Goal: Task Accomplishment & Management: Manage account settings

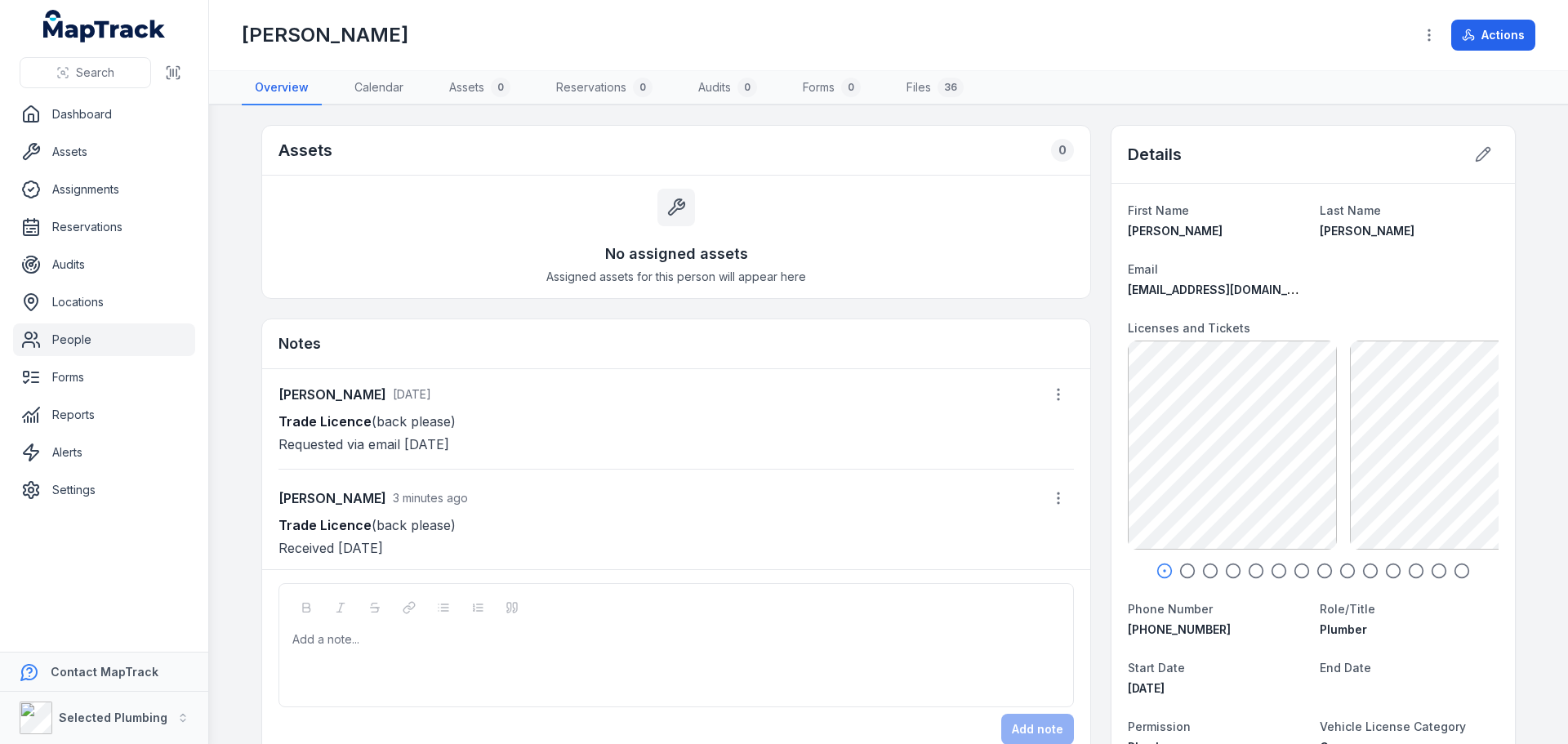
click at [1179, 573] on icon "button" at bounding box center [1187, 571] width 16 height 16
click at [1212, 574] on icon "button" at bounding box center [1210, 571] width 16 height 16
click at [1232, 573] on icon "button" at bounding box center [1233, 571] width 16 height 16
drag, startPoint x: 1260, startPoint y: 571, endPoint x: 1273, endPoint y: 571, distance: 13.0
click at [1261, 571] on div at bounding box center [1313, 571] width 371 height 16
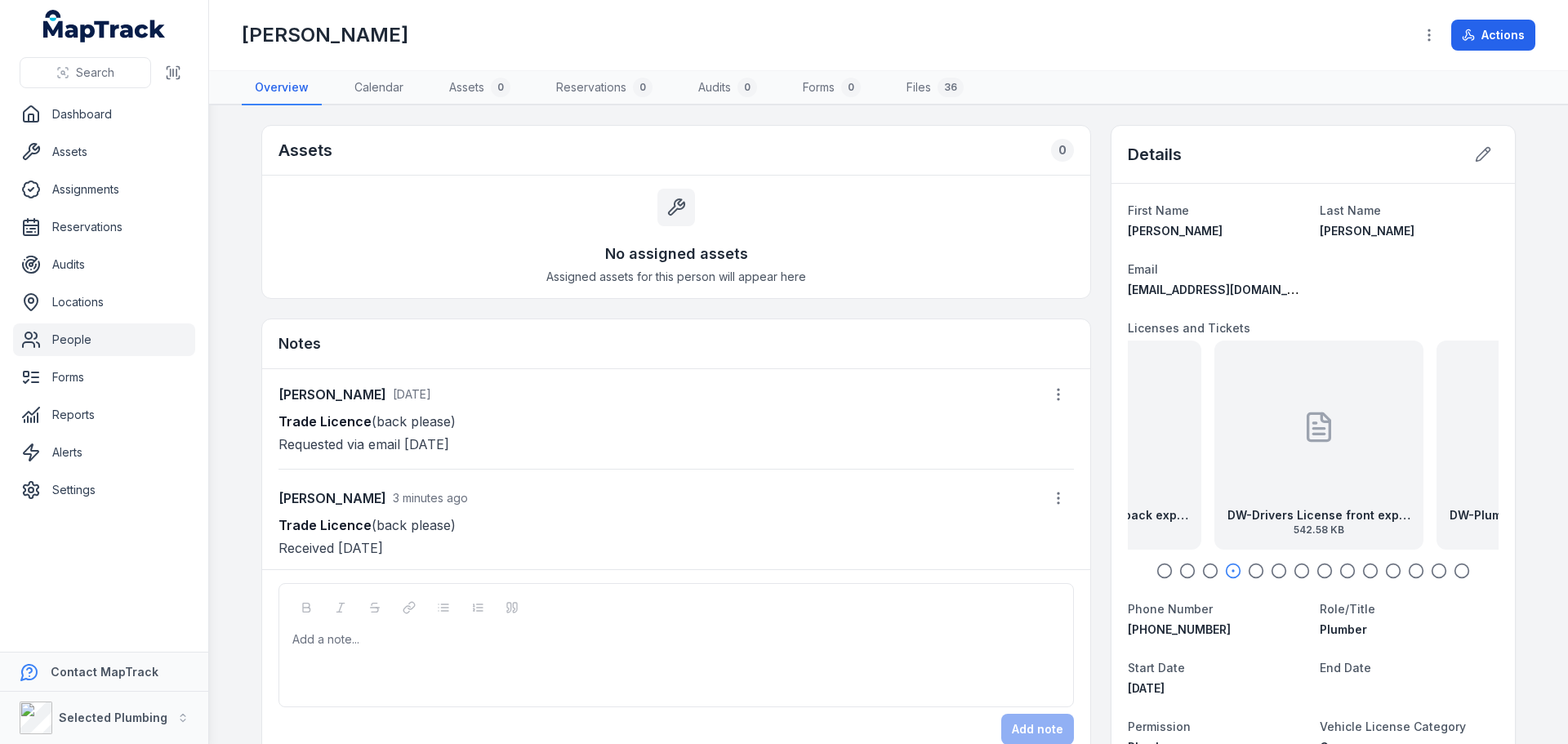
drag, startPoint x: 1307, startPoint y: 571, endPoint x: 1349, endPoint y: 567, distance: 42.2
click at [1307, 571] on div at bounding box center [1313, 571] width 371 height 16
drag, startPoint x: 1370, startPoint y: 571, endPoint x: 1419, endPoint y: 571, distance: 49.0
click at [1372, 571] on icon "button" at bounding box center [1371, 571] width 16 height 16
click at [75, 346] on link "People" at bounding box center [104, 340] width 183 height 33
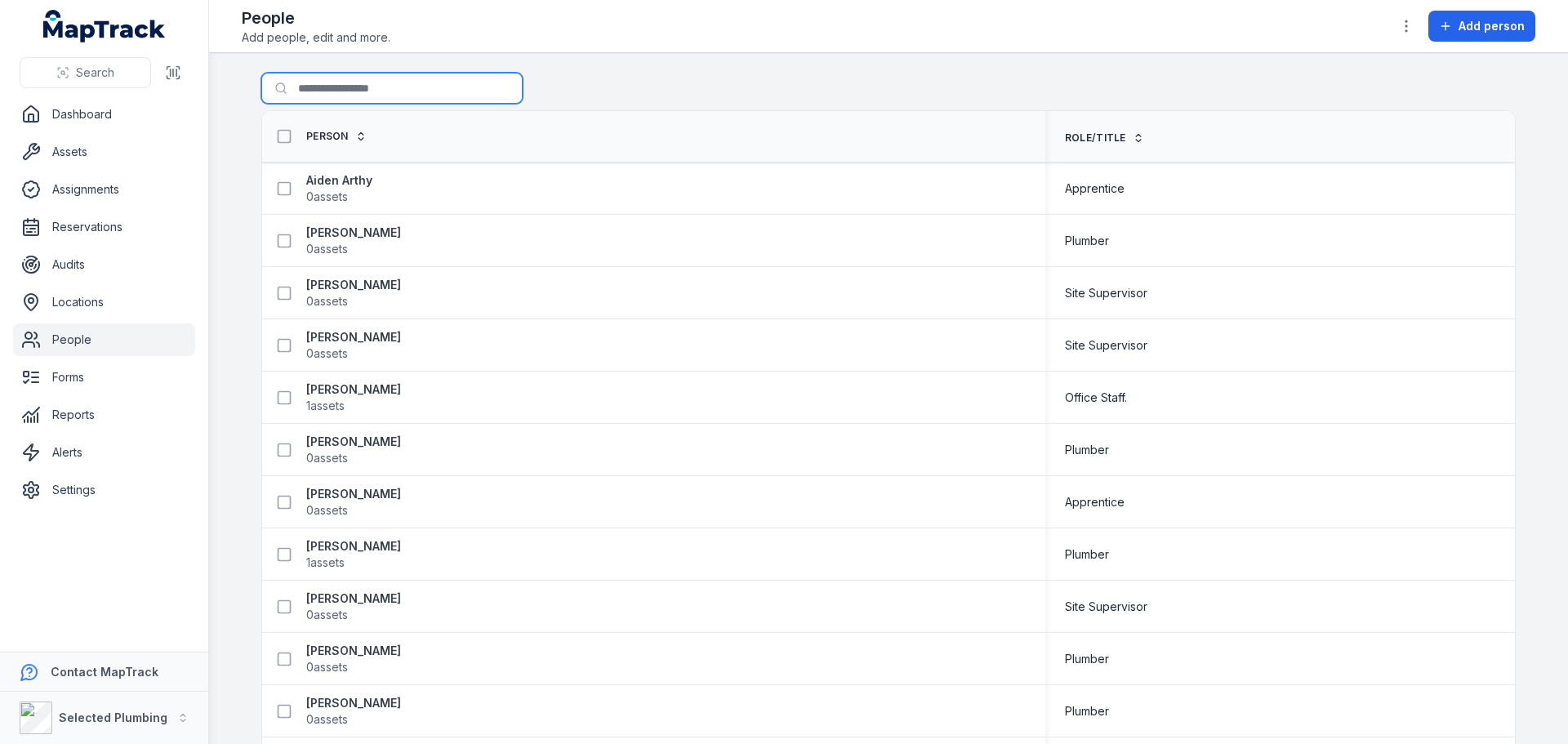
click at [316, 94] on input "Search for people" at bounding box center [392, 88] width 261 height 31
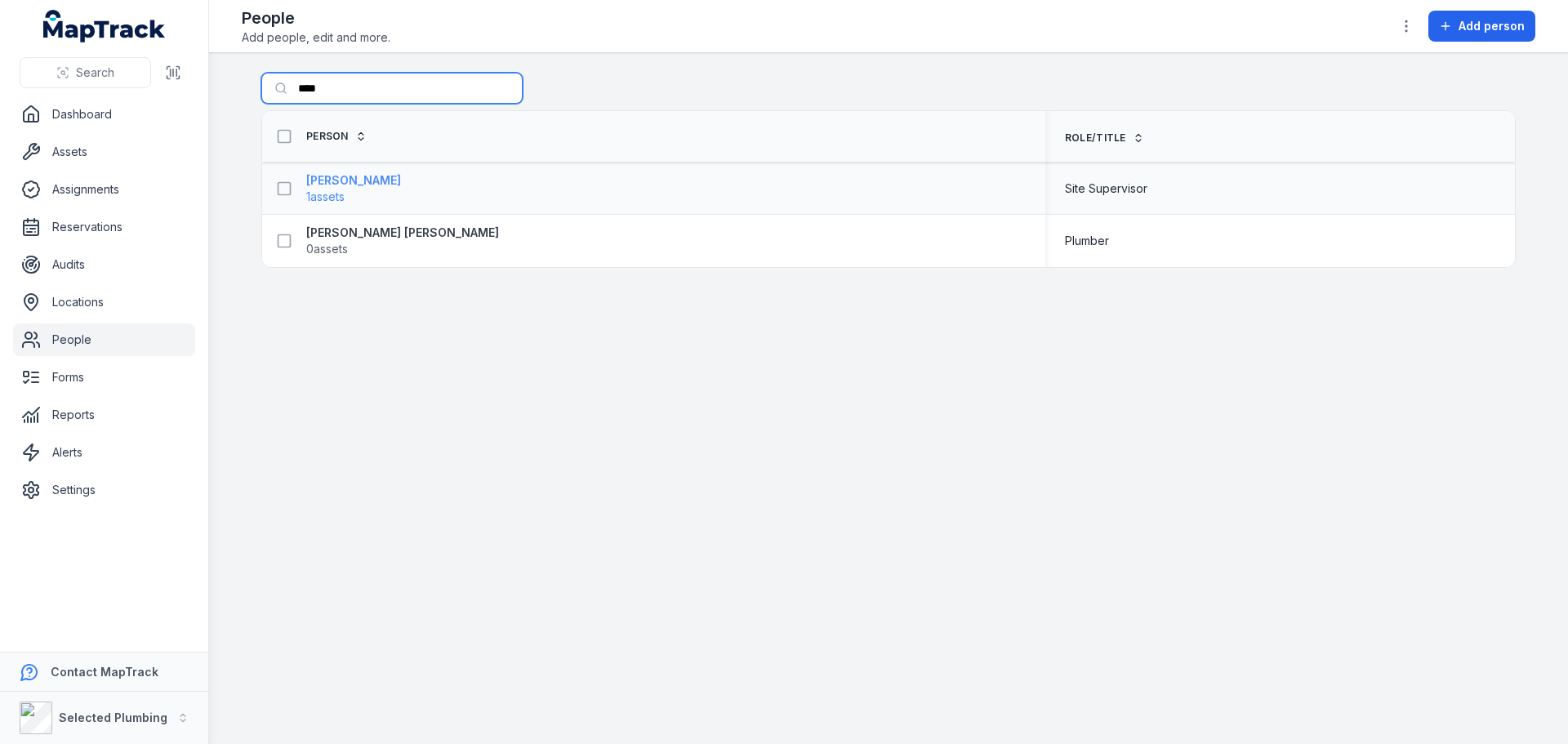
type input "****"
click at [354, 182] on strong "[PERSON_NAME]" at bounding box center [353, 181] width 95 height 16
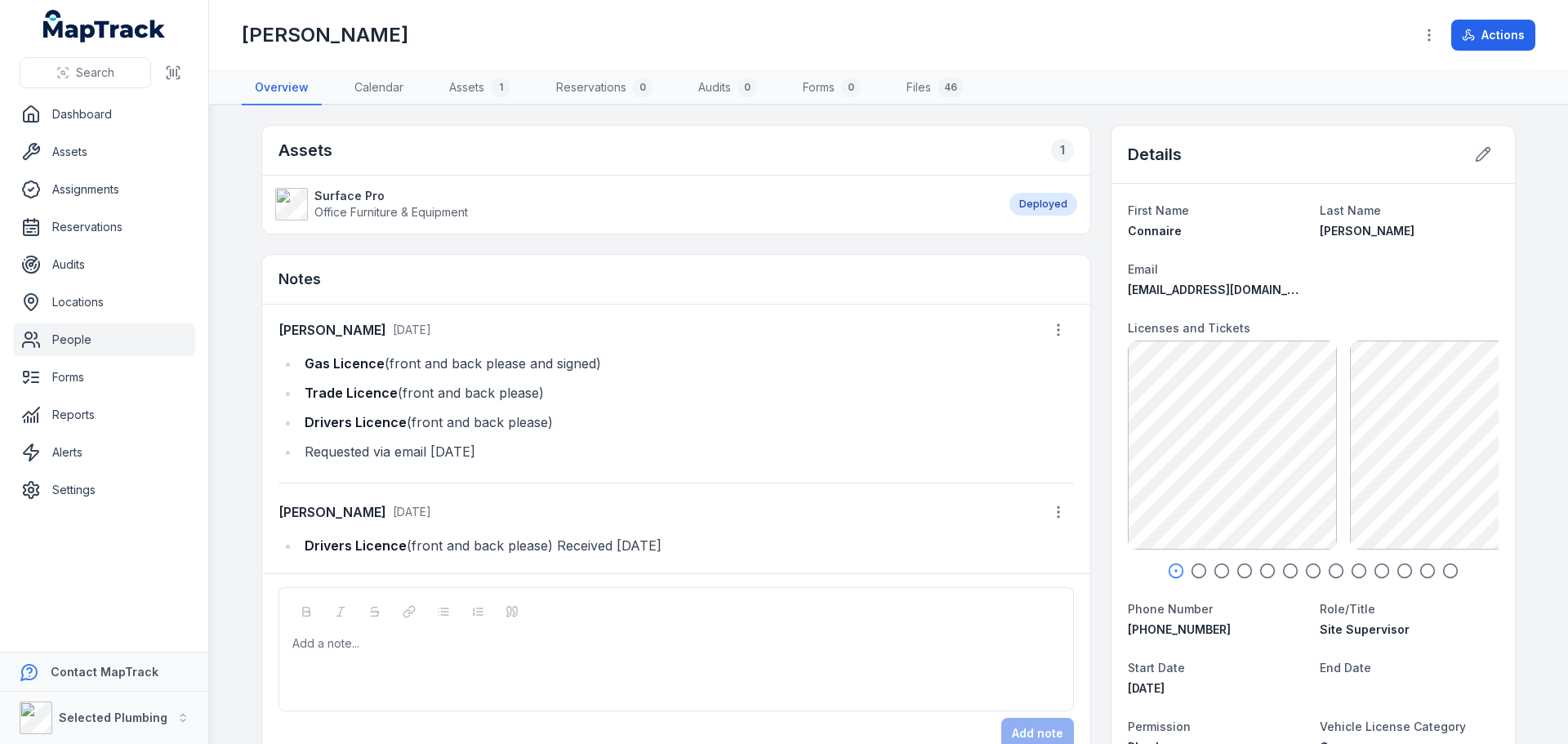
drag, startPoint x: 336, startPoint y: 360, endPoint x: 582, endPoint y: 378, distance: 246.7
click at [582, 378] on ul "Gas Licence (front and back please and signed) Trade Licence (front and back pl…" at bounding box center [676, 407] width 795 height 111
click at [321, 653] on div "Add a note..." at bounding box center [677, 668] width 768 height 65
paste div
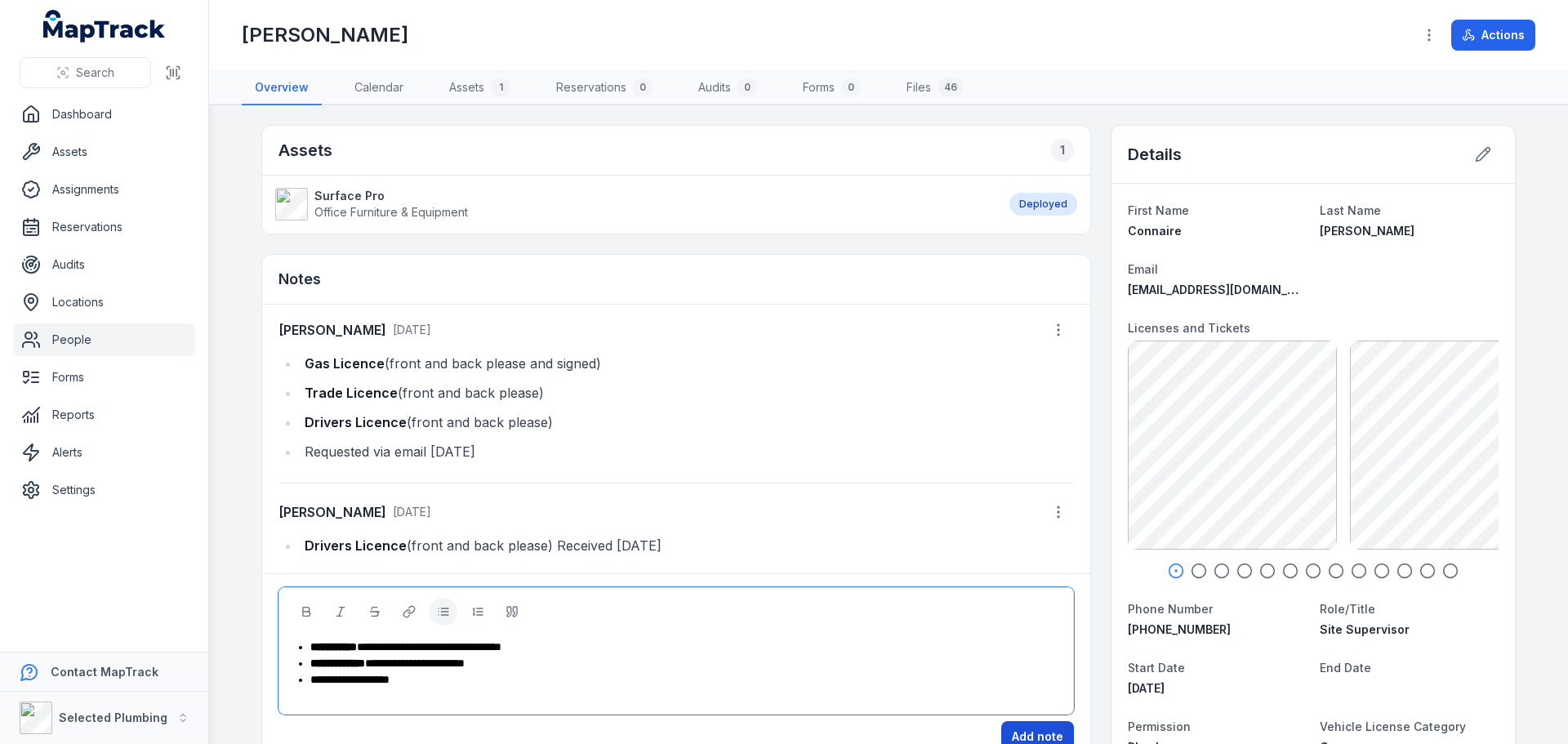
click at [1026, 728] on button "Add note" at bounding box center [1038, 737] width 72 height 31
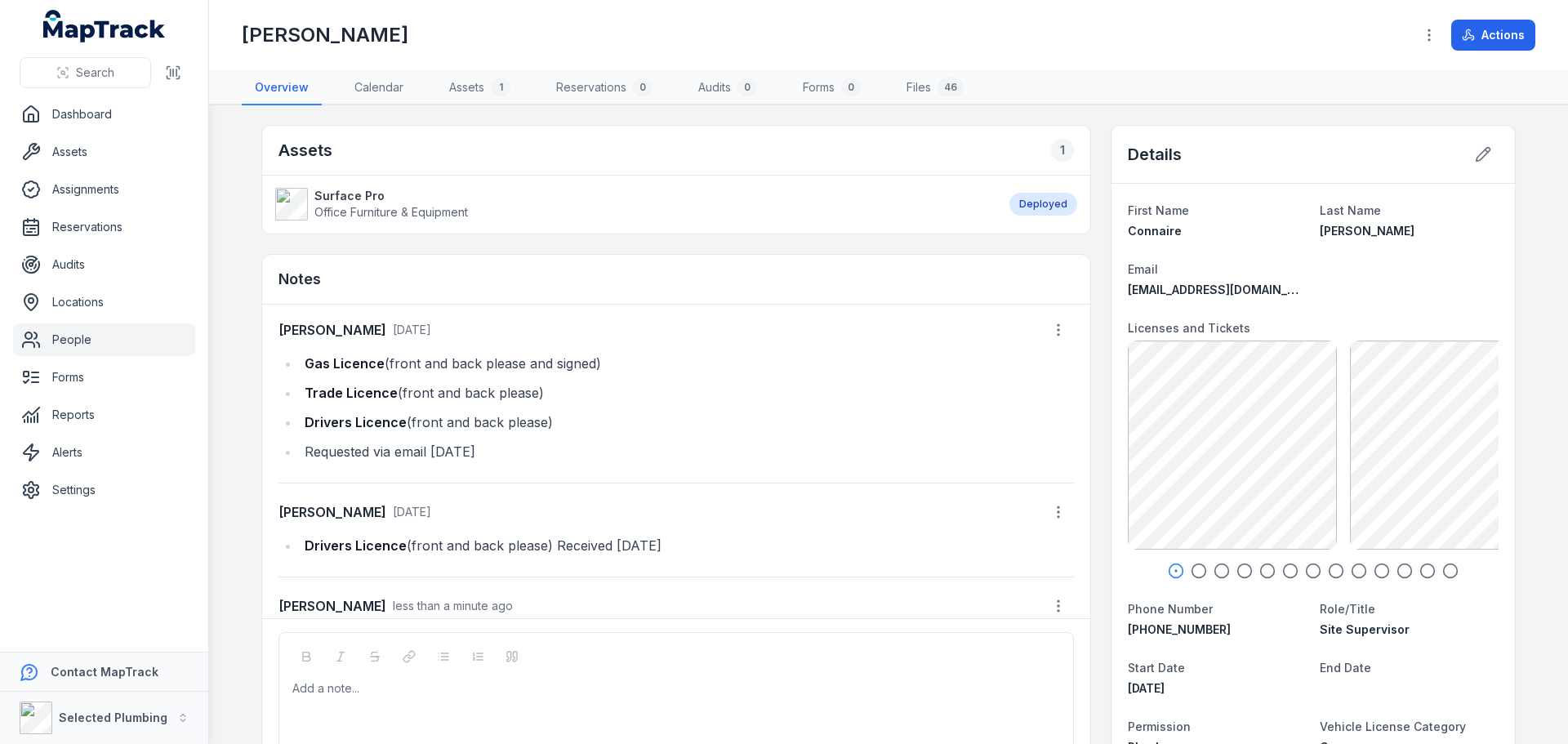
scroll to position [108, 0]
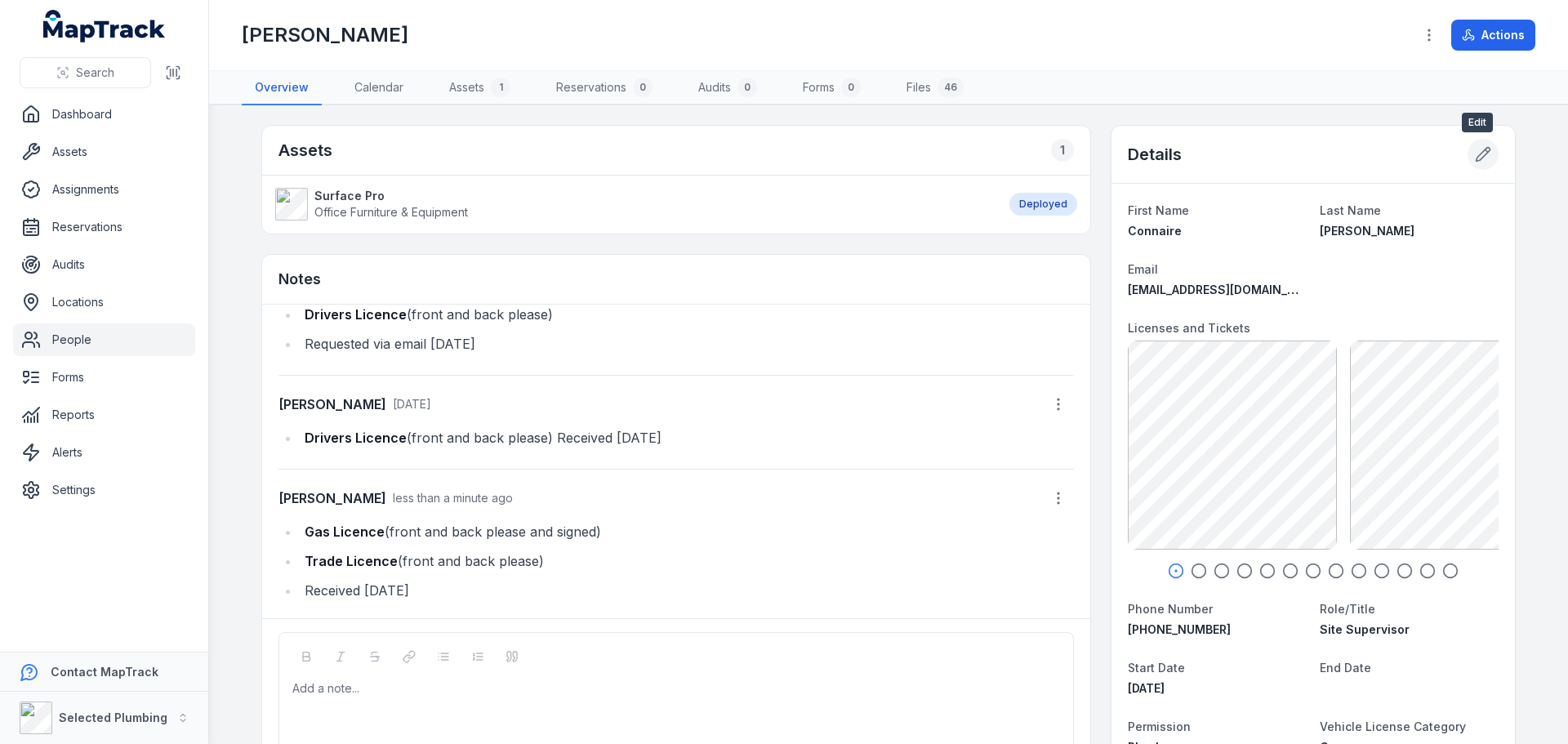
click at [1483, 158] on icon at bounding box center [1483, 155] width 16 height 16
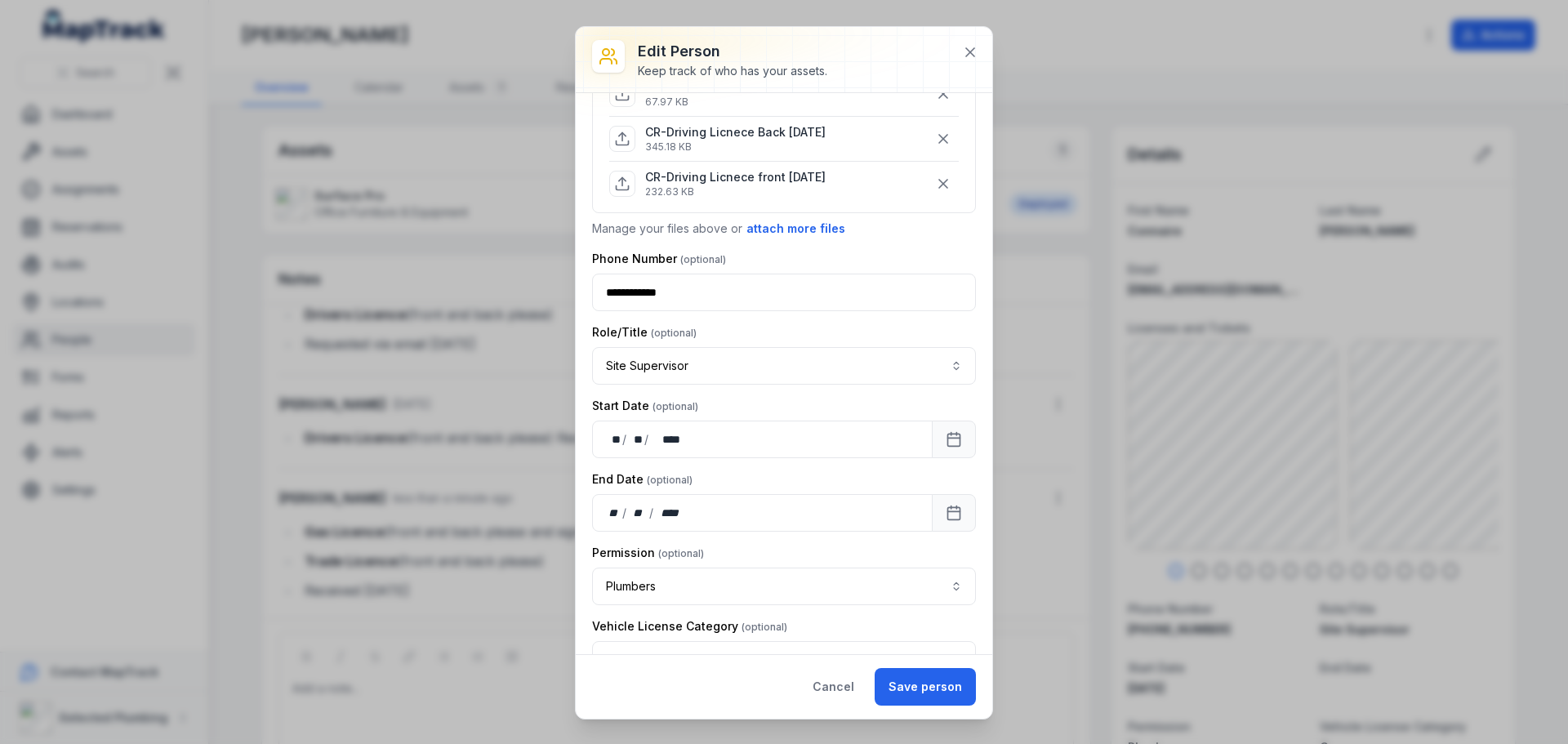
scroll to position [571, 0]
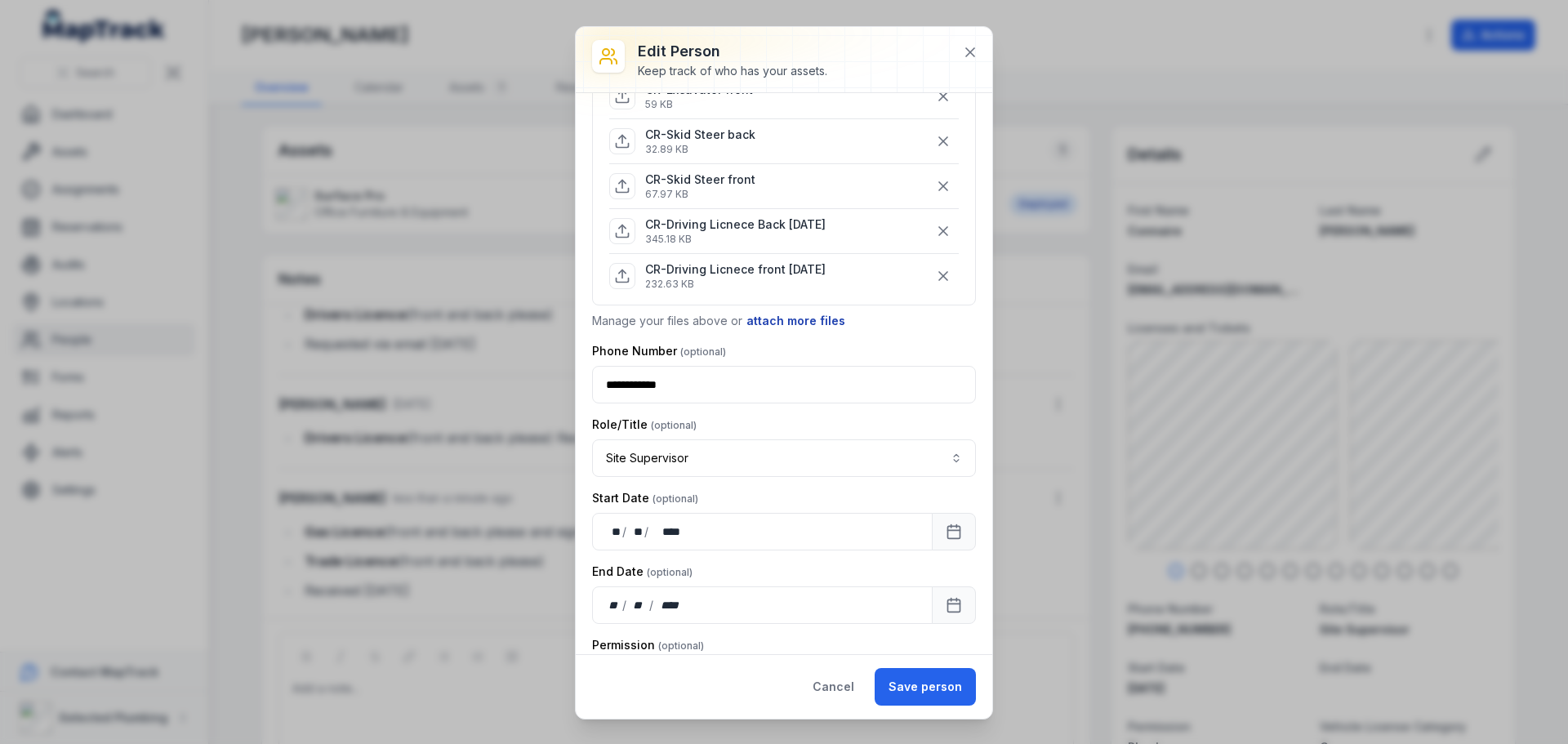
click at [785, 317] on button "attach more files" at bounding box center [796, 321] width 100 height 18
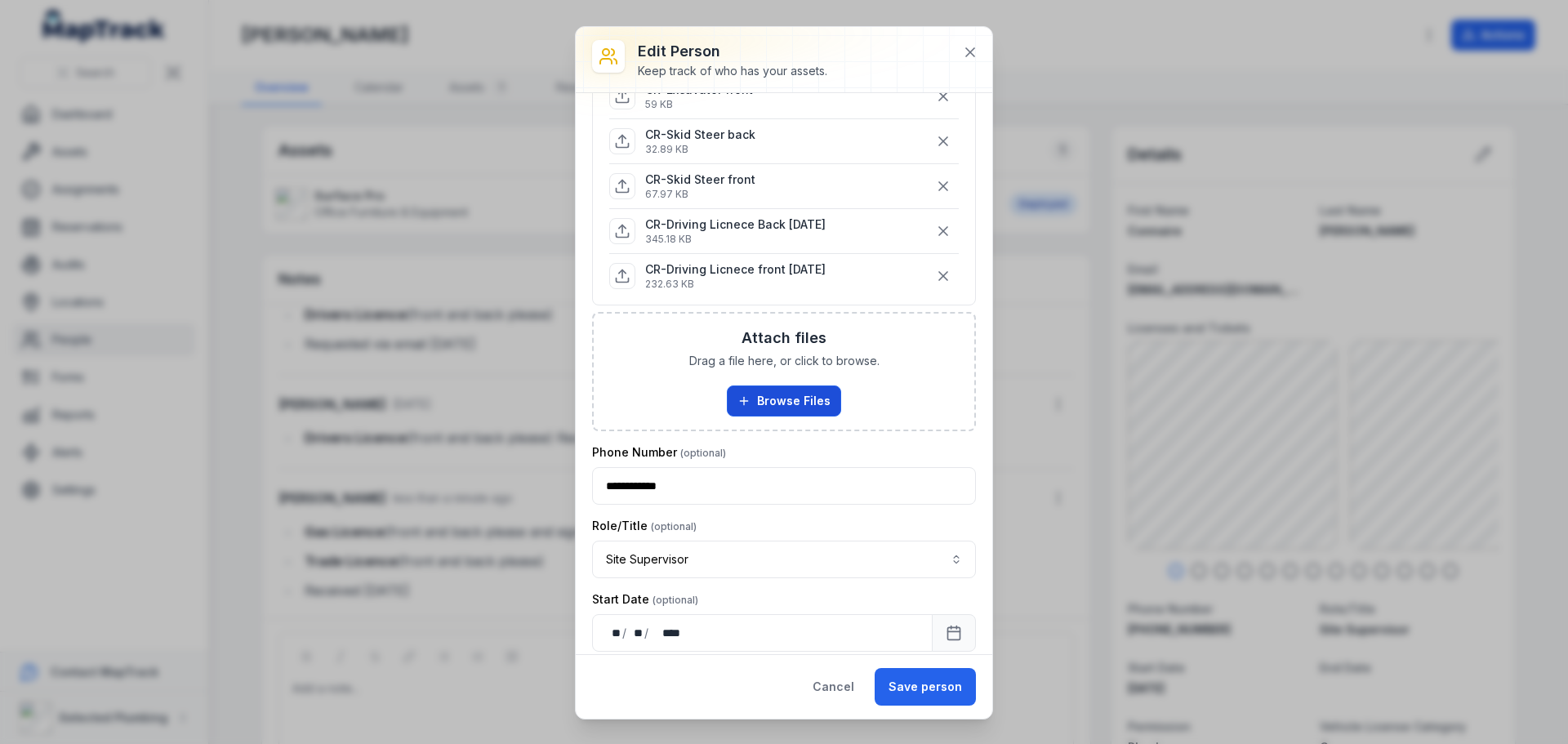
click at [758, 408] on button "Browse Files" at bounding box center [784, 401] width 114 height 31
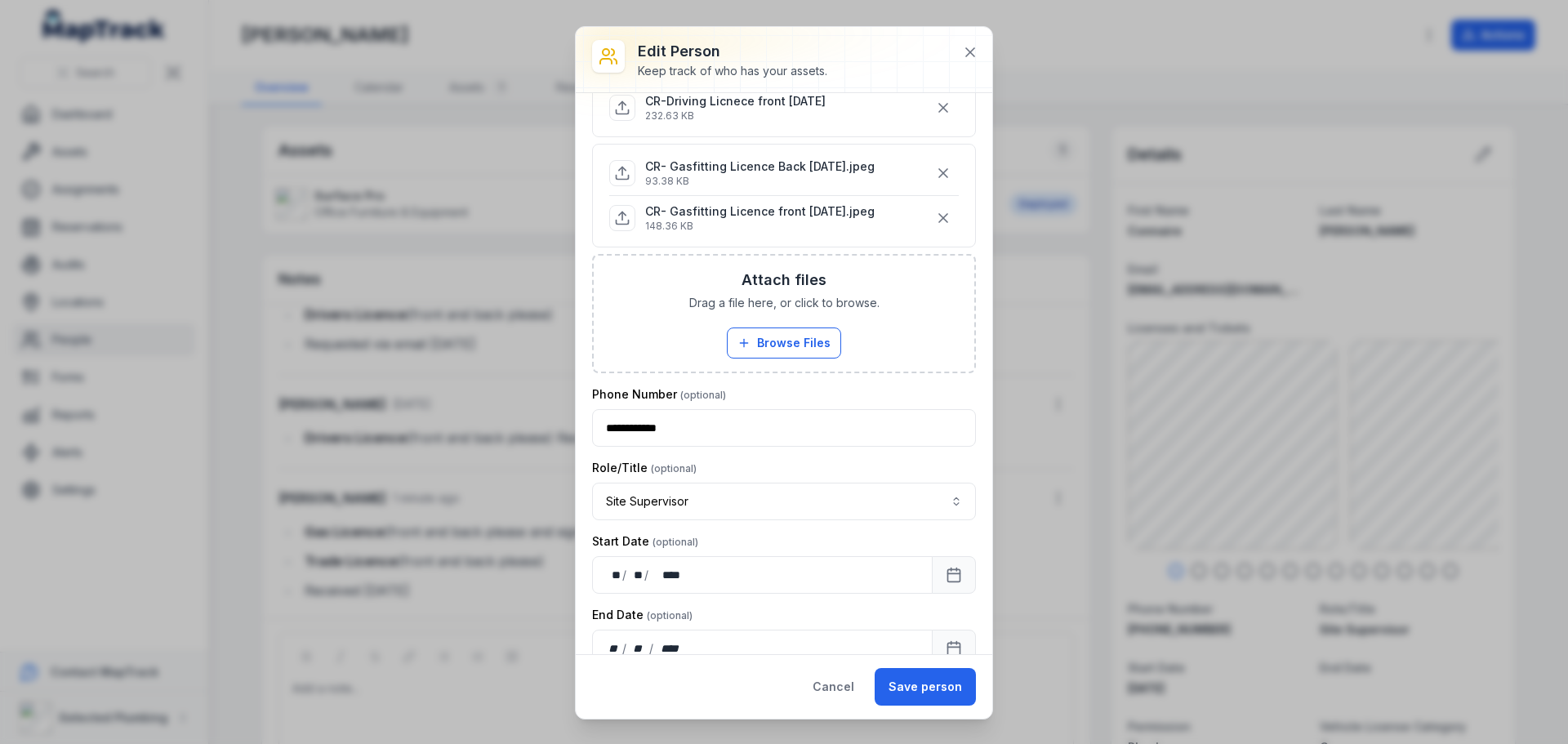
scroll to position [735, 0]
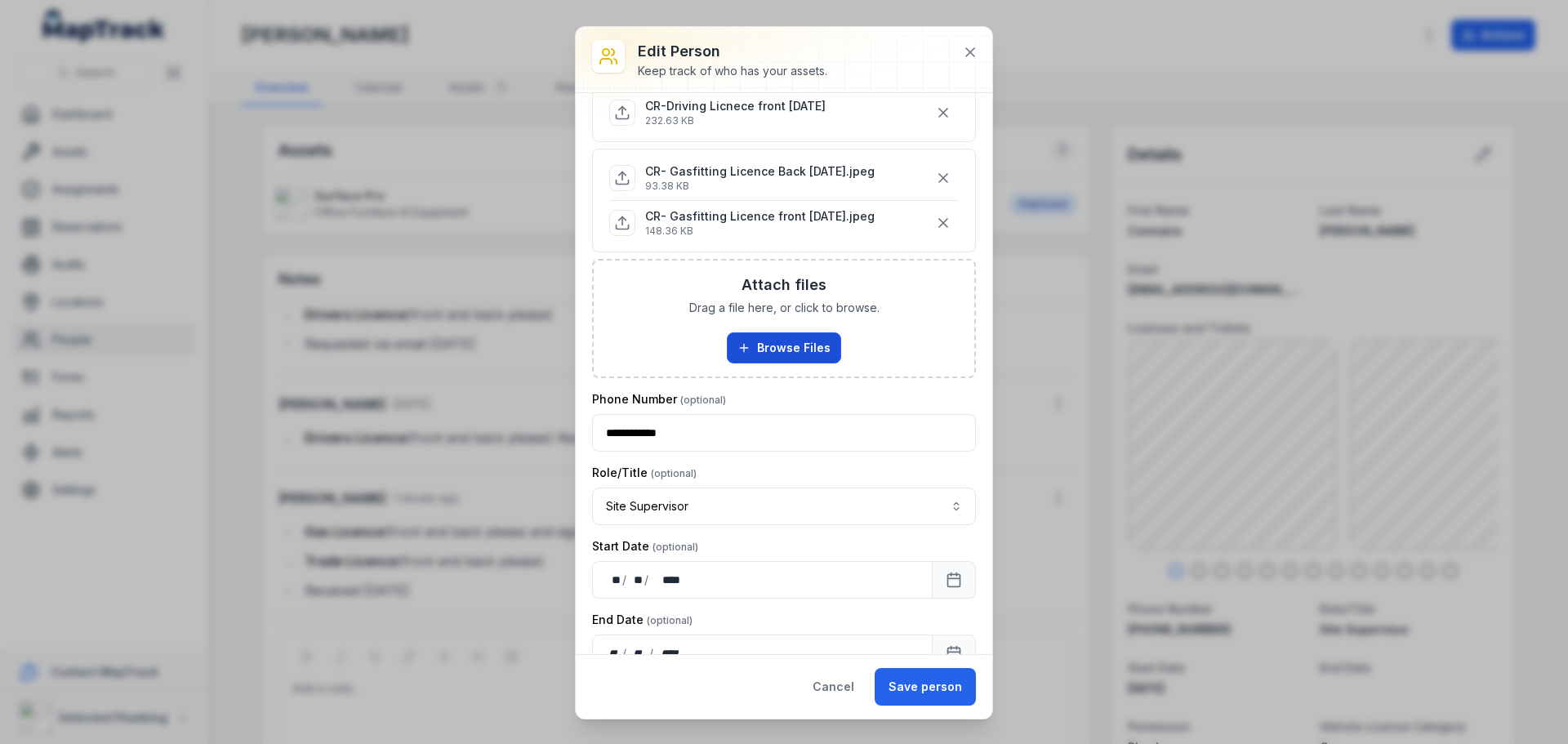
click at [763, 346] on button "Browse Files" at bounding box center [784, 348] width 114 height 31
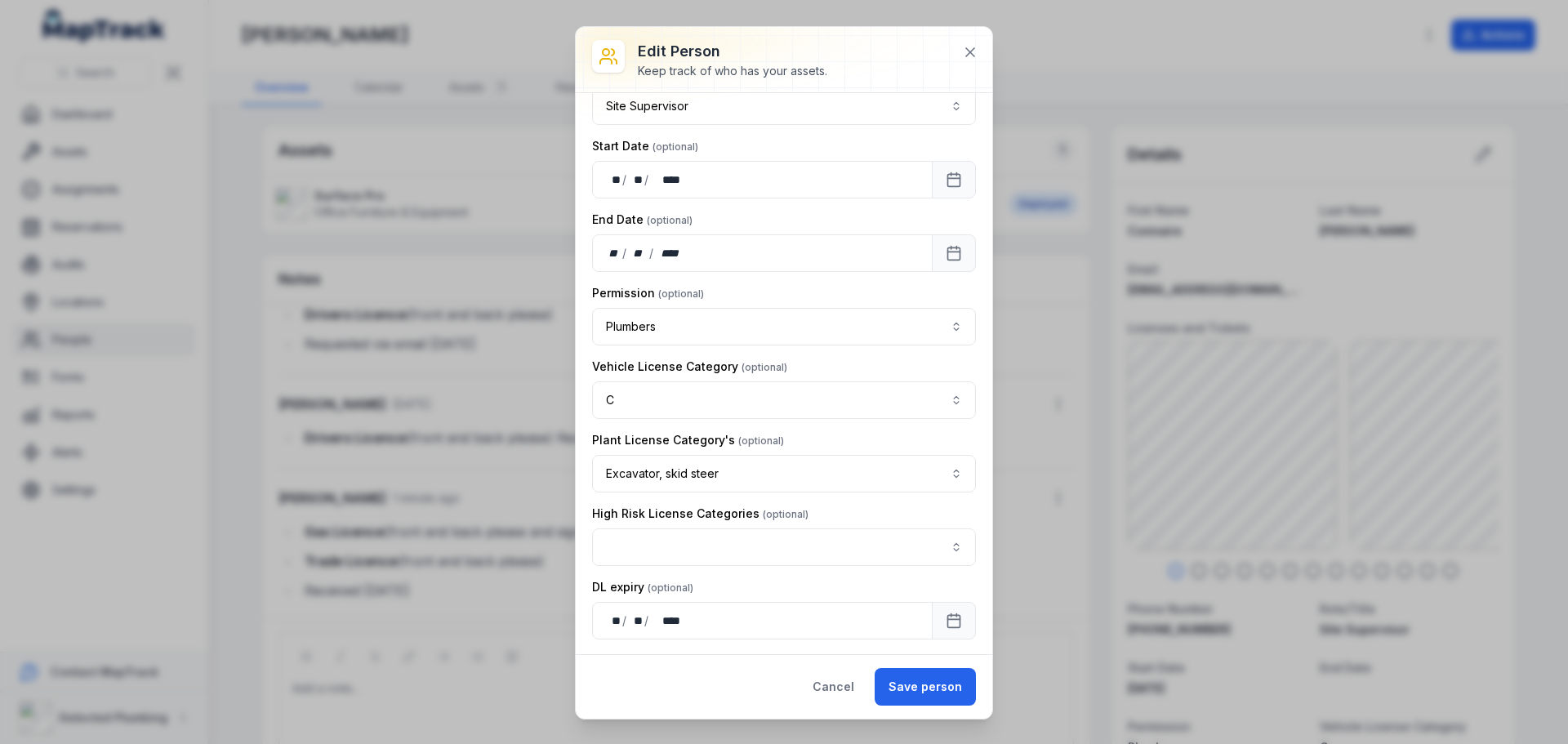
scroll to position [1389, 0]
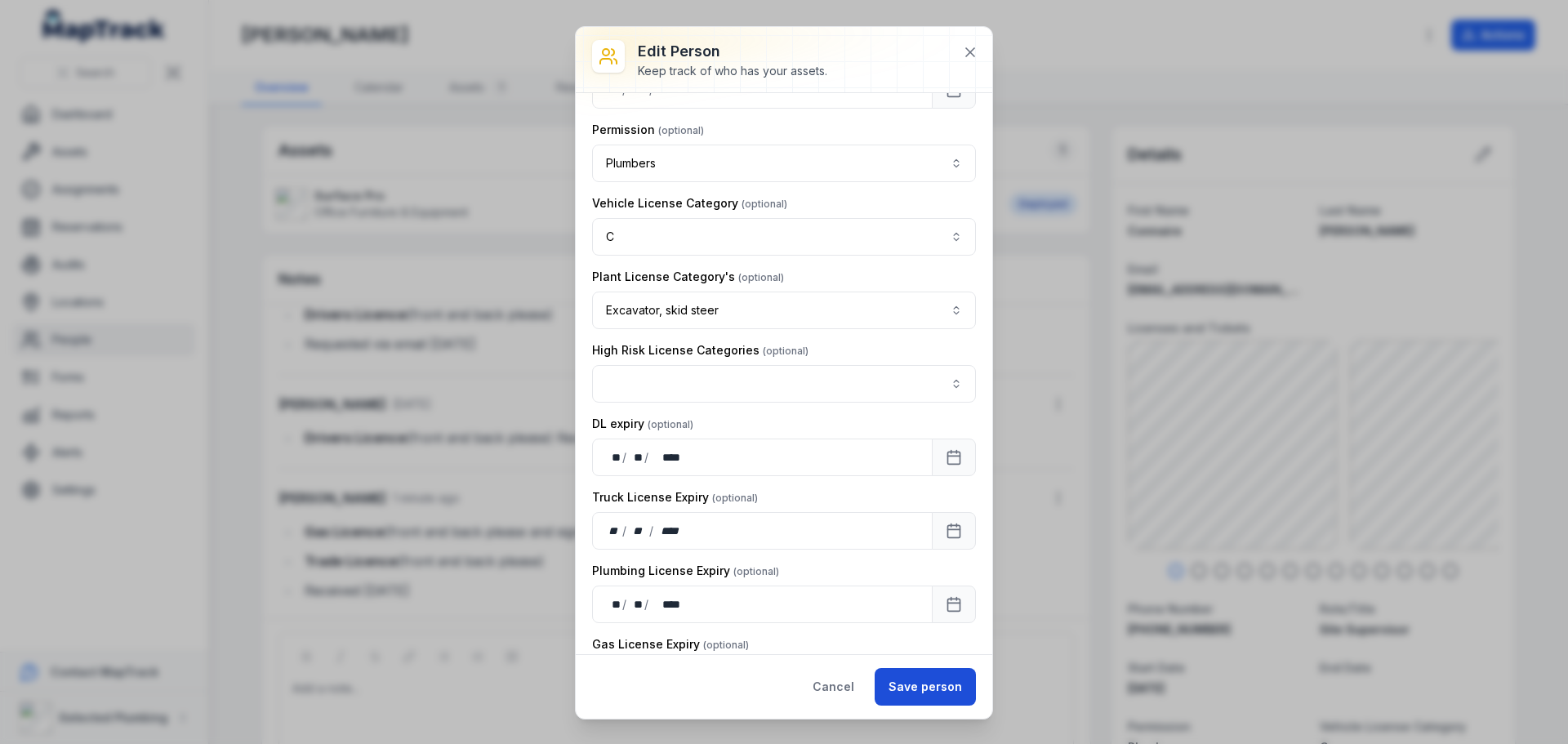
click at [909, 691] on button "Save person" at bounding box center [925, 687] width 101 height 38
